Goal: Task Accomplishment & Management: Use online tool/utility

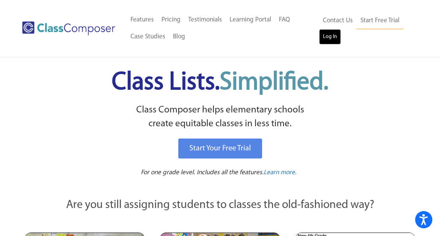
click at [332, 32] on link "Log In" at bounding box center [330, 36] width 22 height 15
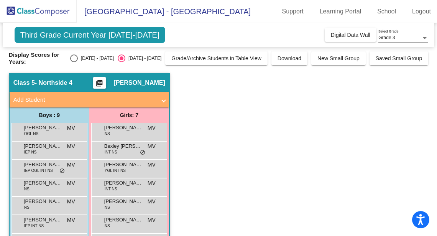
click at [78, 58] on div "Select an option" at bounding box center [74, 58] width 8 height 8
click at [74, 62] on input "[DATE] - [DATE]" at bounding box center [74, 62] width 0 height 0
radio input "true"
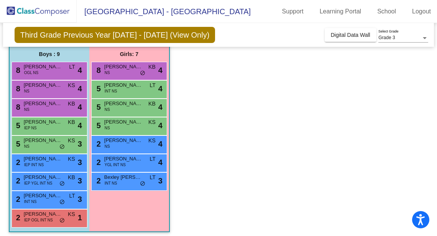
scroll to position [62, 0]
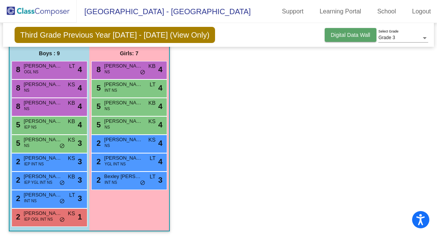
click at [357, 39] on button "Digital Data Wall" at bounding box center [350, 35] width 52 height 14
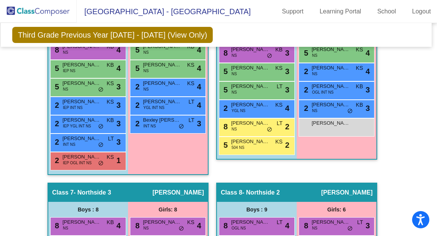
scroll to position [991, 2]
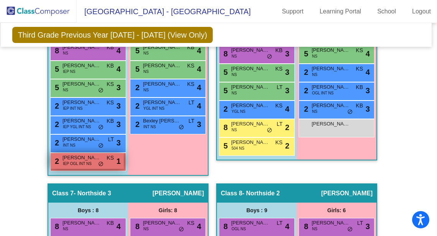
click at [90, 161] on div "2 Jameson-Joseph Tate IEP OGL INT NS KS lock do_not_disturb_alt 1" at bounding box center [87, 161] width 73 height 16
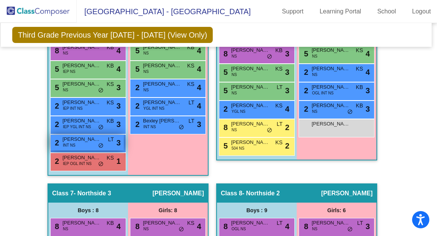
click at [88, 146] on div "2 Pierre Biloa Menounga INT NS LT lock do_not_disturb_alt 3" at bounding box center [87, 142] width 73 height 16
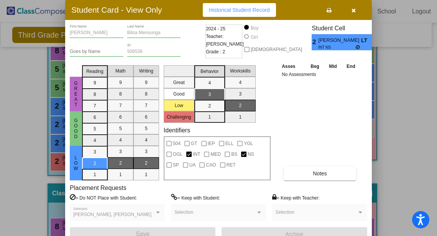
click at [38, 179] on div at bounding box center [218, 118] width 437 height 236
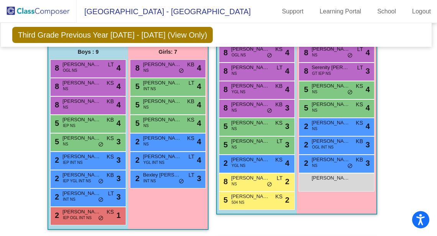
scroll to position [933, 2]
